Goal: Obtain resource: Obtain resource

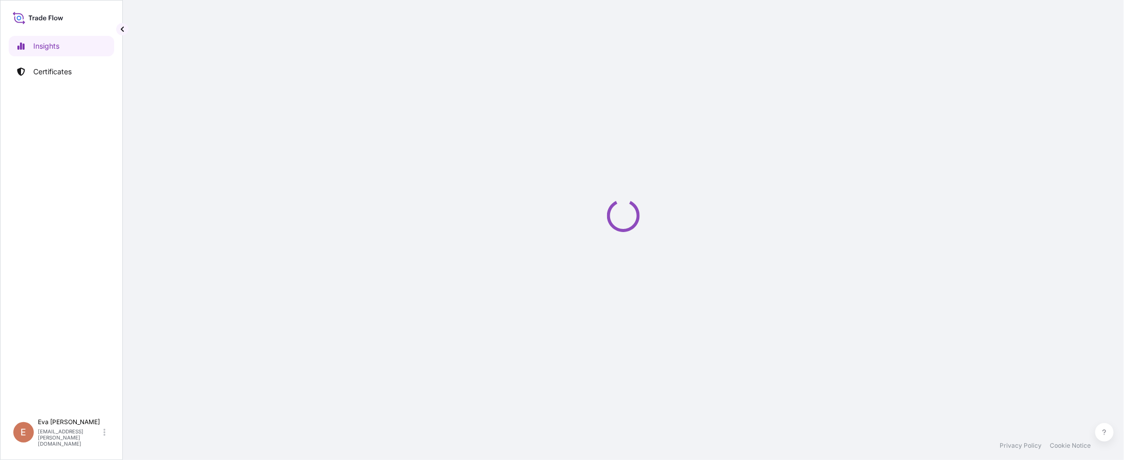
select select "2025"
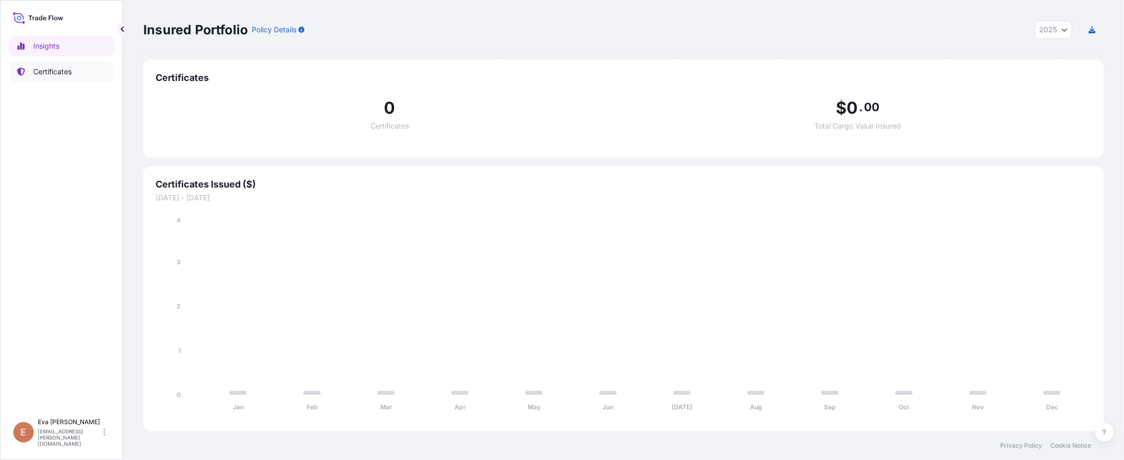
click at [48, 80] on link "Certificates" at bounding box center [61, 71] width 105 height 20
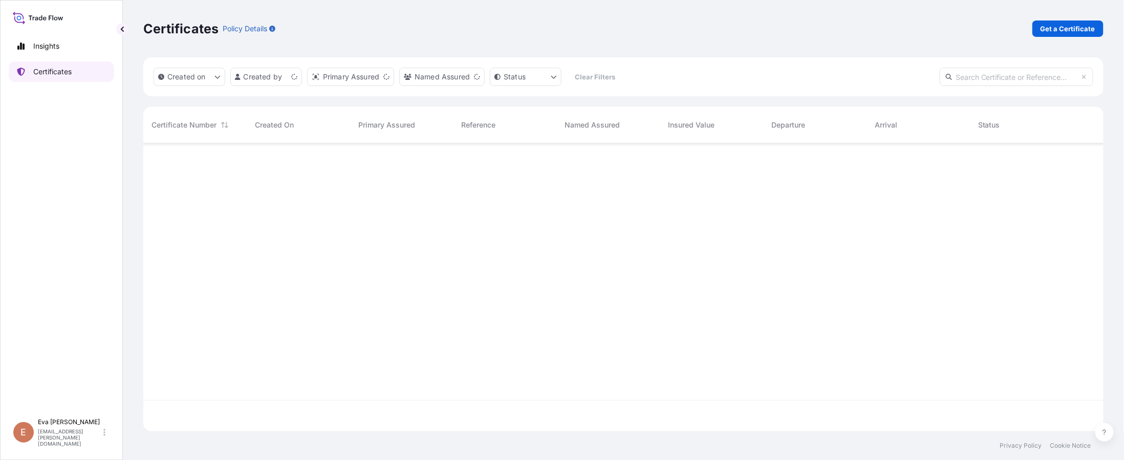
scroll to position [277, 945]
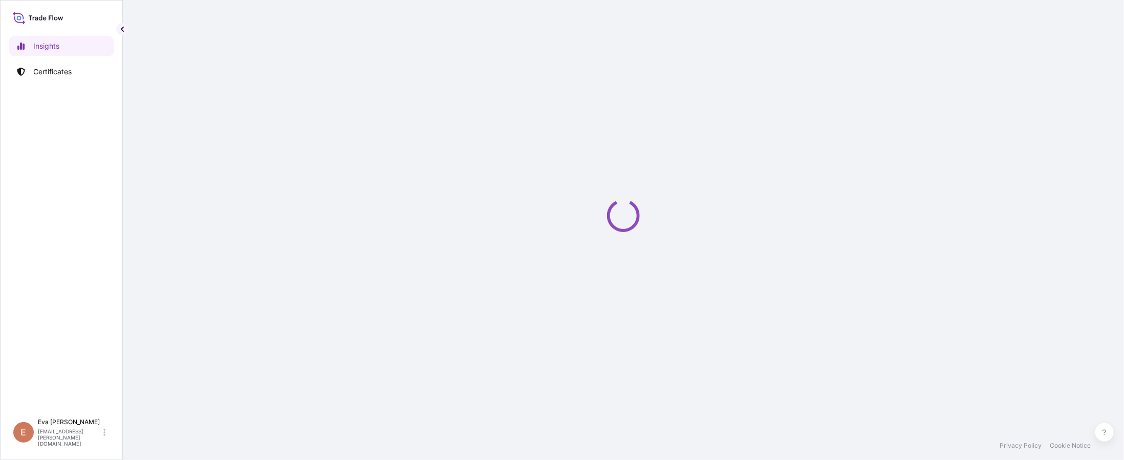
select select "2025"
